Goal: Communication & Community: Answer question/provide support

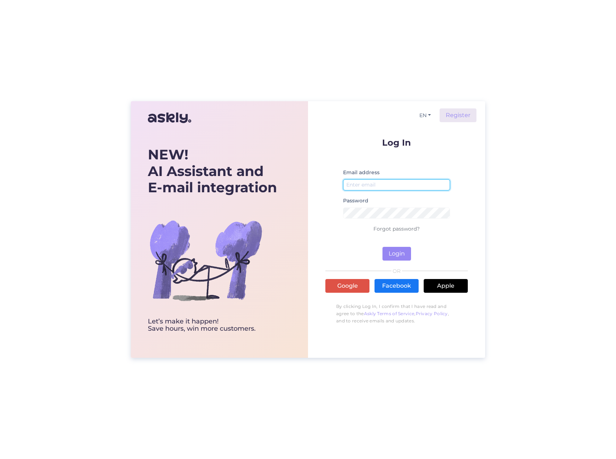
type input "[EMAIL_ADDRESS][DOMAIN_NAME]"
drag, startPoint x: 400, startPoint y: 254, endPoint x: 415, endPoint y: 255, distance: 15.6
click at [400, 254] on button "Login" at bounding box center [396, 254] width 29 height 14
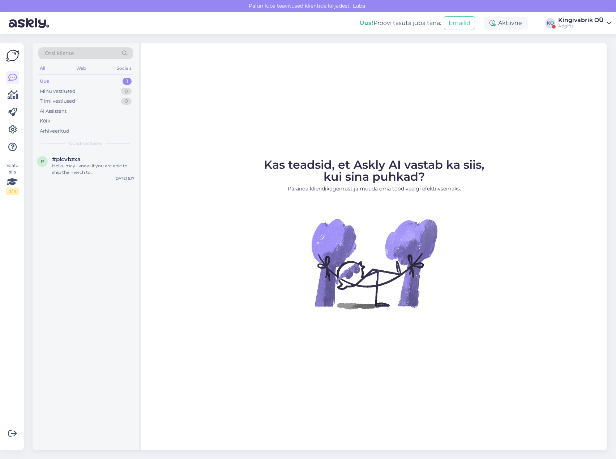
click at [597, 26] on div "Adgifts" at bounding box center [581, 26] width 46 height 6
click at [595, 56] on button "Ava" at bounding box center [598, 55] width 16 height 11
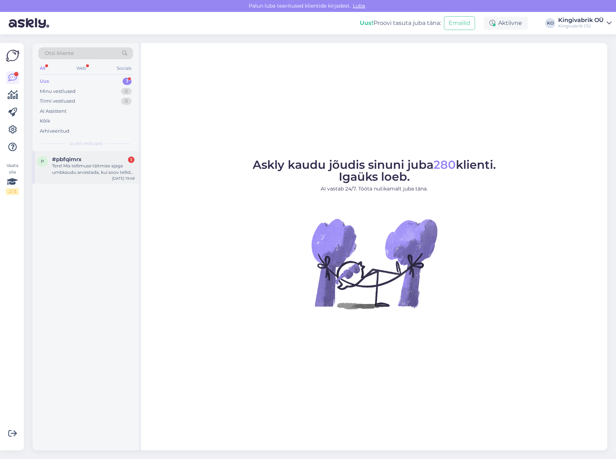
drag, startPoint x: 82, startPoint y: 164, endPoint x: 86, endPoint y: 164, distance: 4.7
click at [82, 164] on div "Tere! Mis tellimuse täitmise ajaga umbkaudu arvestada, kui soov tellida paberko…" at bounding box center [93, 169] width 82 height 13
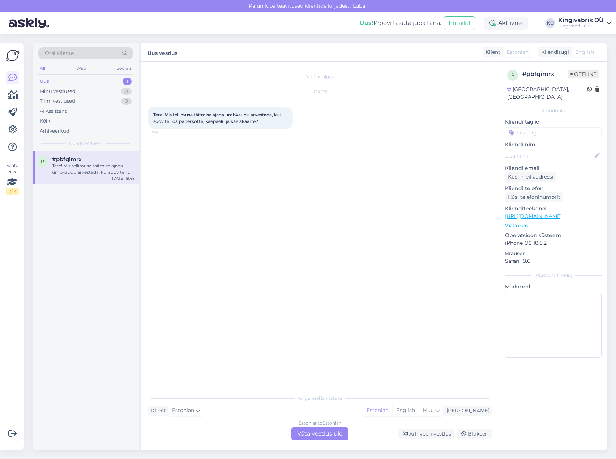
click at [309, 436] on div "Estonian to Estonian Võta vestlus üle" at bounding box center [319, 433] width 57 height 13
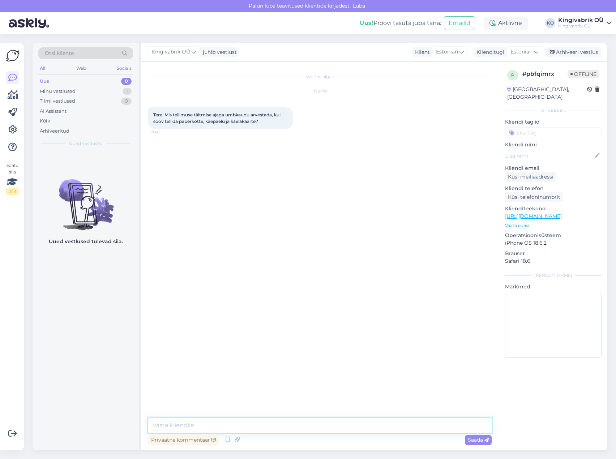
click at [212, 426] on textarea at bounding box center [319, 425] width 343 height 15
type textarea "Tere!"
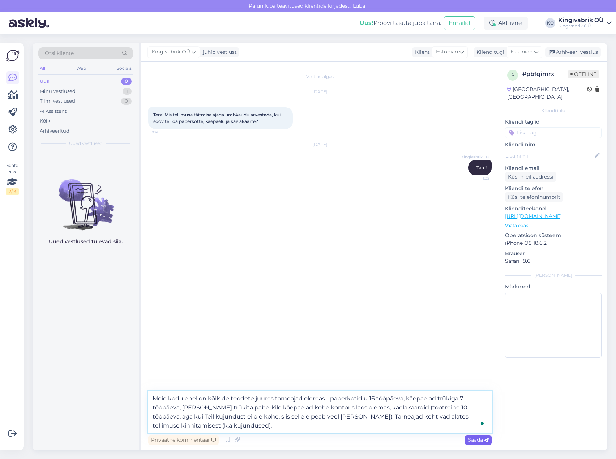
type textarea "Meie kodulehel on kõikide toodete juures tarneajad olemas - paberkotid u 16 töö…"
click at [483, 443] on span "Saada" at bounding box center [478, 439] width 21 height 7
